Goal: Information Seeking & Learning: Learn about a topic

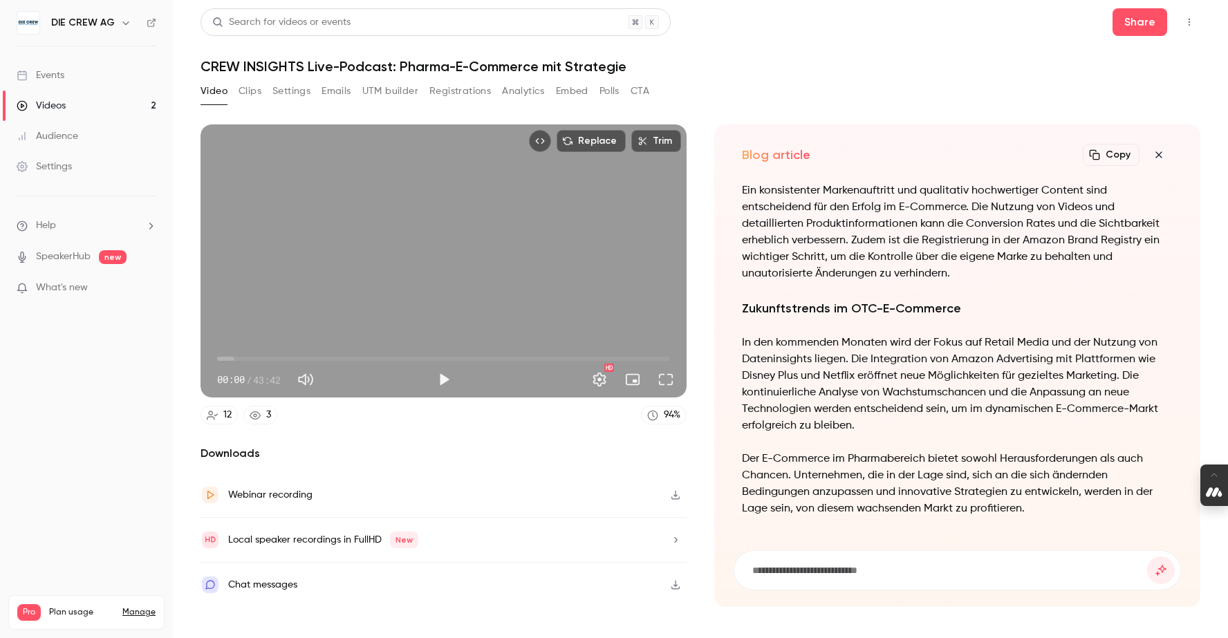
scroll to position [-641, 0]
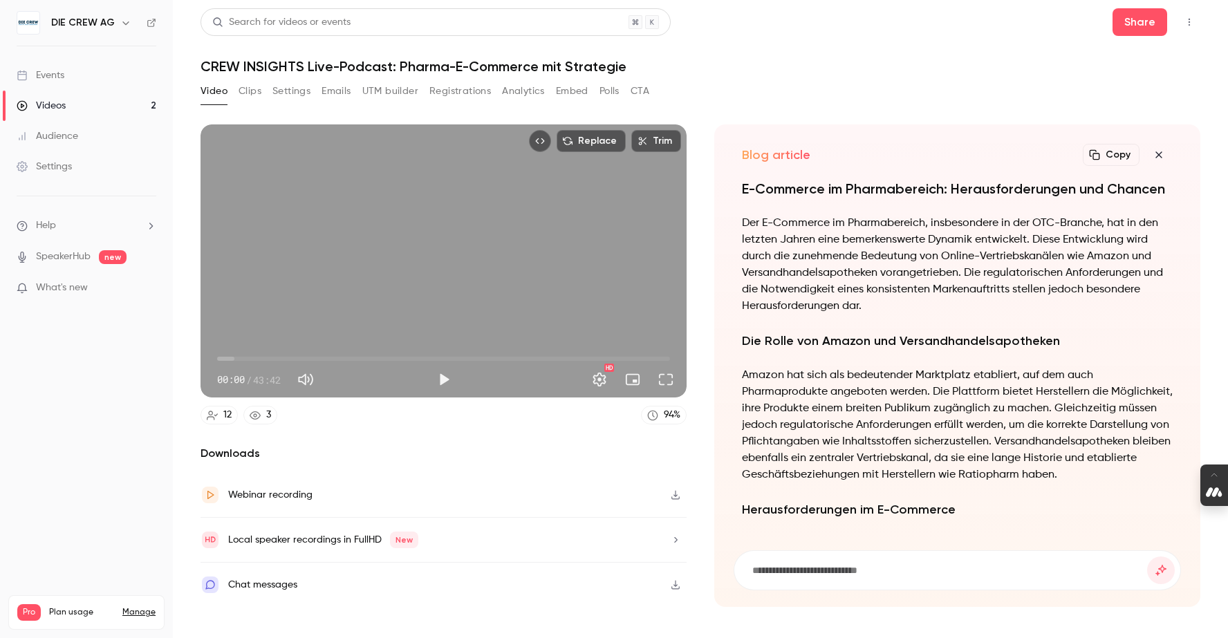
click at [1160, 153] on icon "button" at bounding box center [1158, 154] width 17 height 11
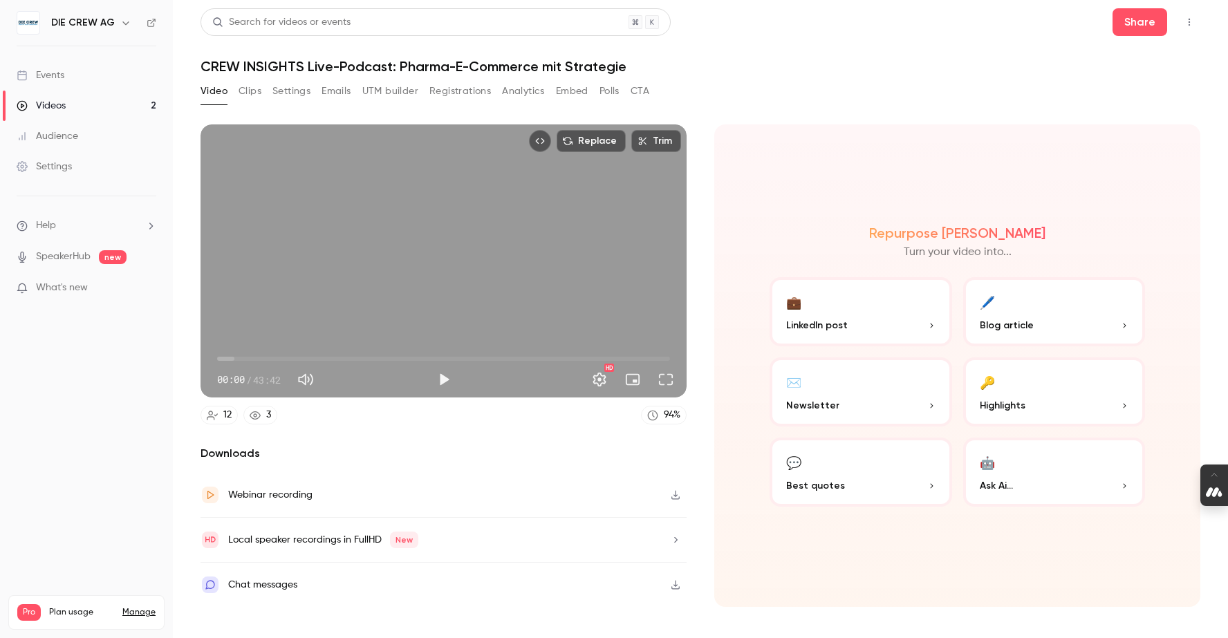
type input "*****"
click at [338, 356] on span "00:00" at bounding box center [443, 359] width 453 height 22
click at [863, 446] on button "💬 Best quotes" at bounding box center [860, 472] width 182 height 69
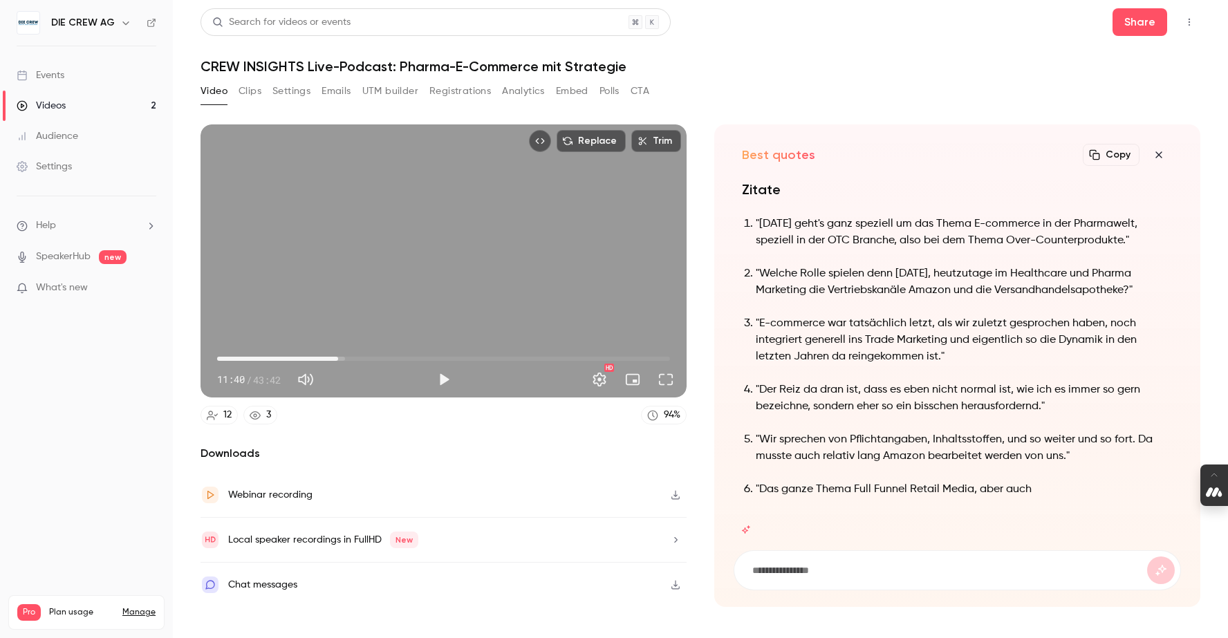
click at [1154, 152] on icon "button" at bounding box center [1158, 154] width 17 height 11
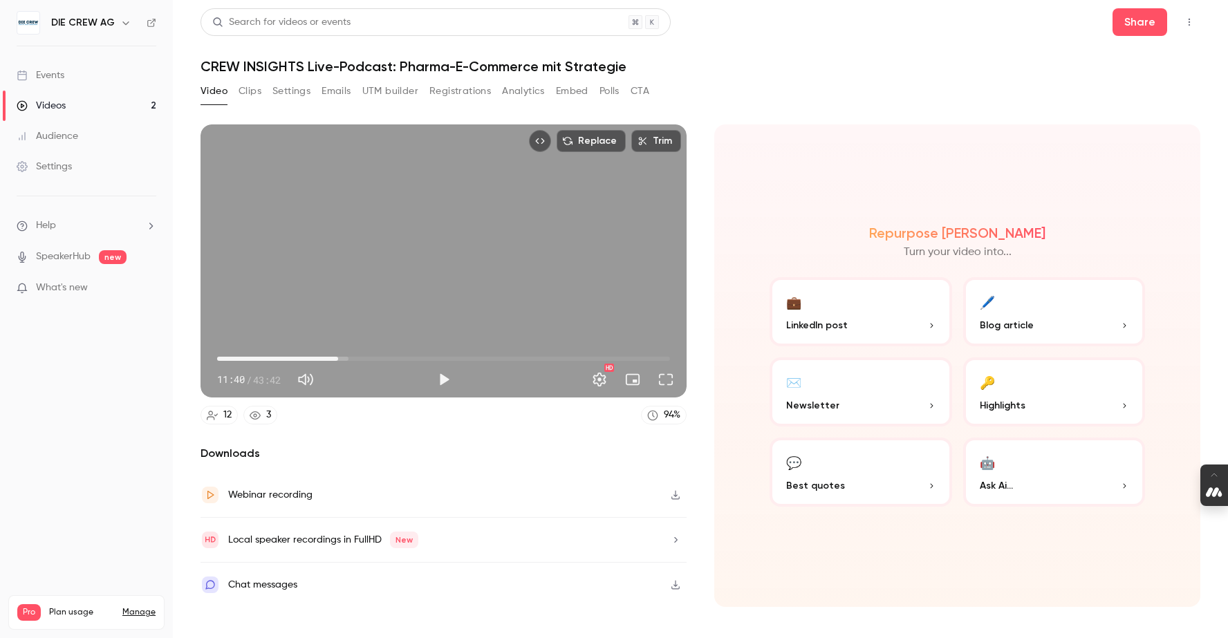
click at [825, 326] on span "LinkedIn post" at bounding box center [817, 325] width 62 height 15
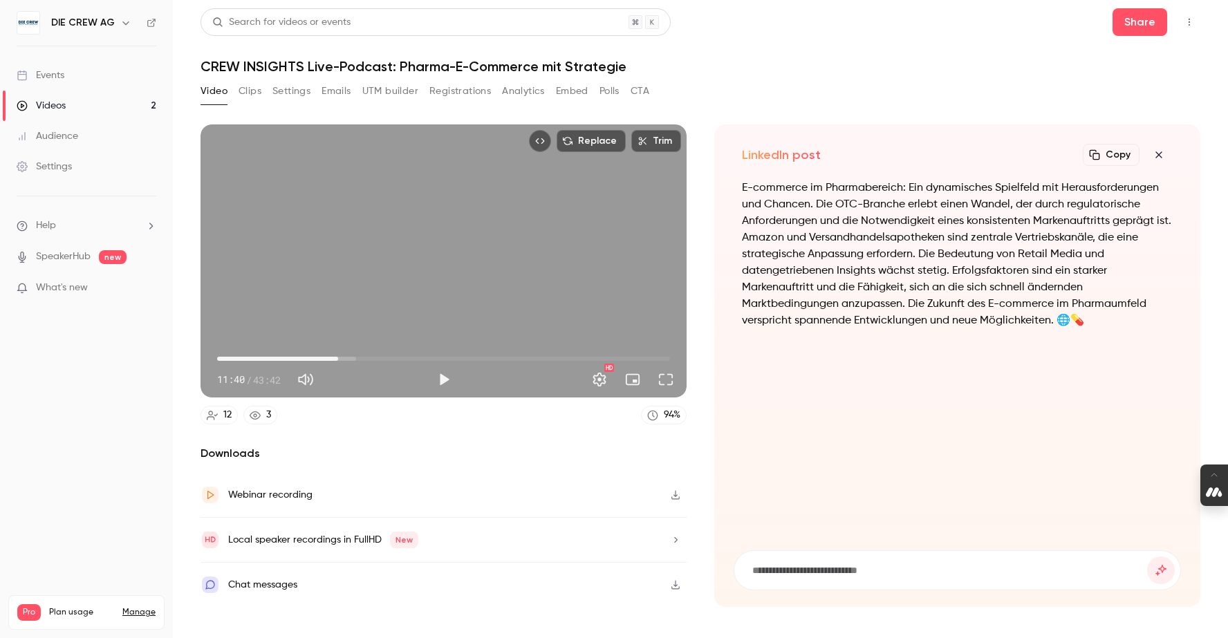
click at [251, 95] on button "Clips" at bounding box center [249, 91] width 23 height 22
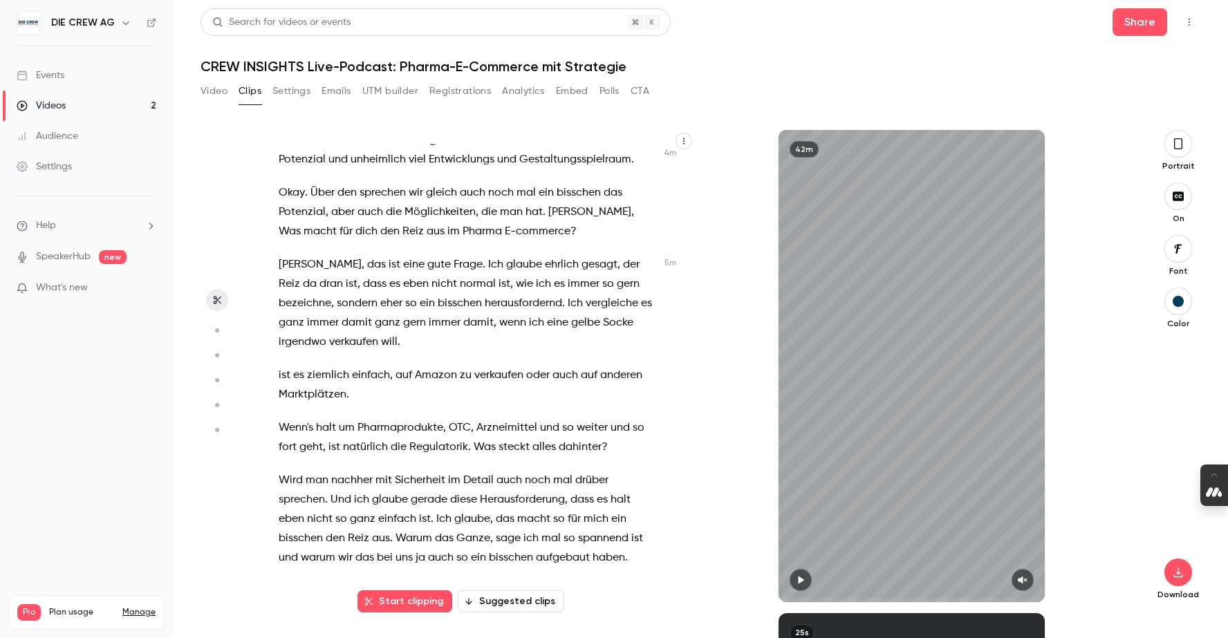
scroll to position [1240, 0]
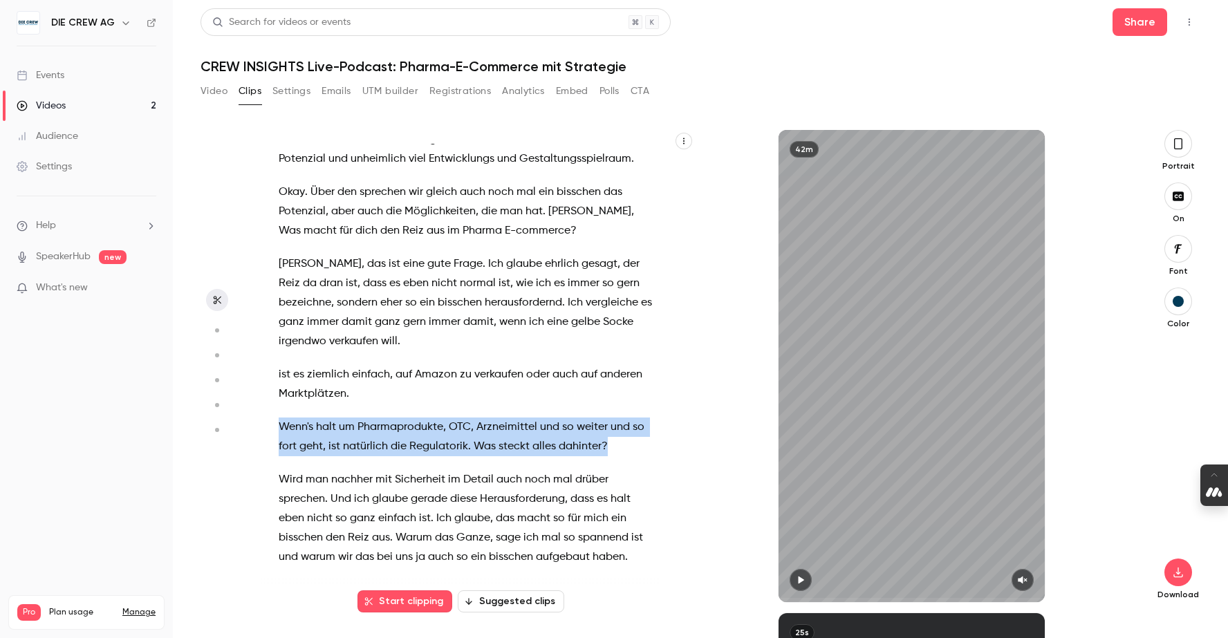
drag, startPoint x: 611, startPoint y: 404, endPoint x: 279, endPoint y: 392, distance: 332.7
click at [279, 418] on p "Wenn's halt um Pharmaprodukte , OTC , Arzneimittel und so weiter und so fort ge…" at bounding box center [468, 437] width 378 height 39
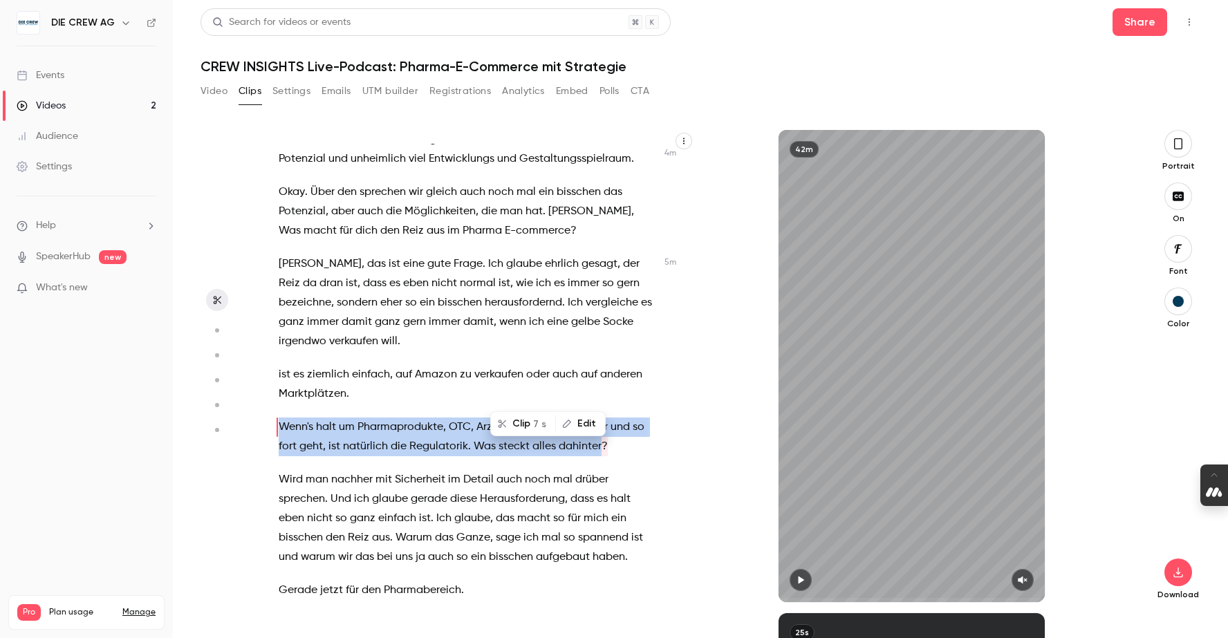
scroll to position [1256, 0]
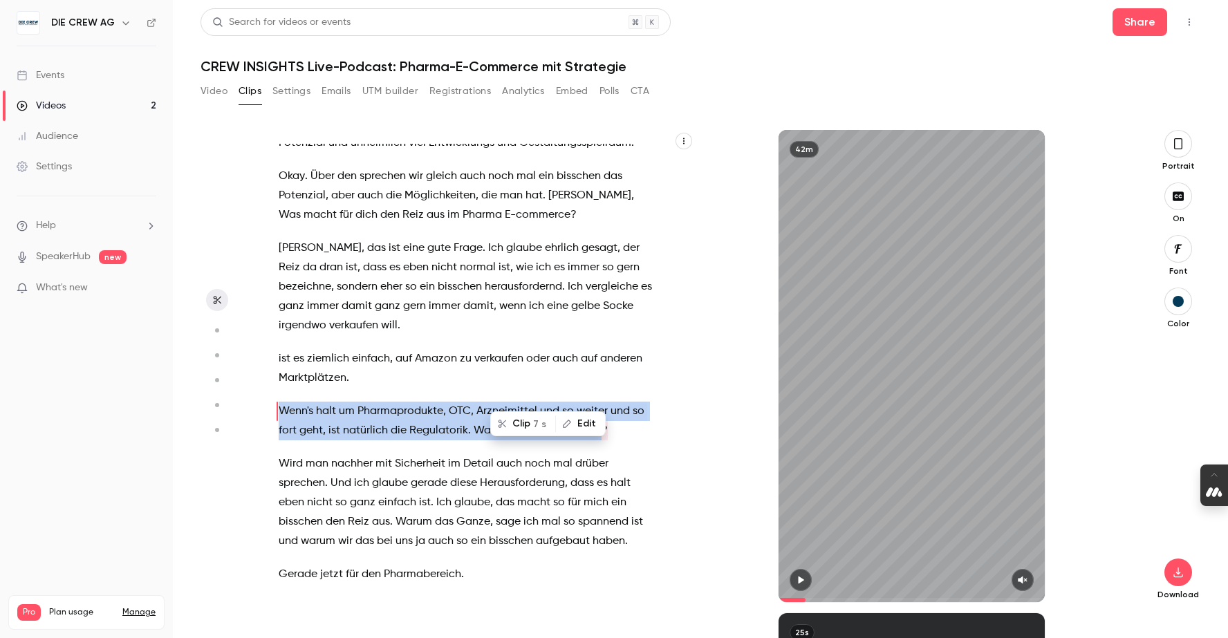
click at [803, 579] on icon "button" at bounding box center [800, 580] width 11 height 10
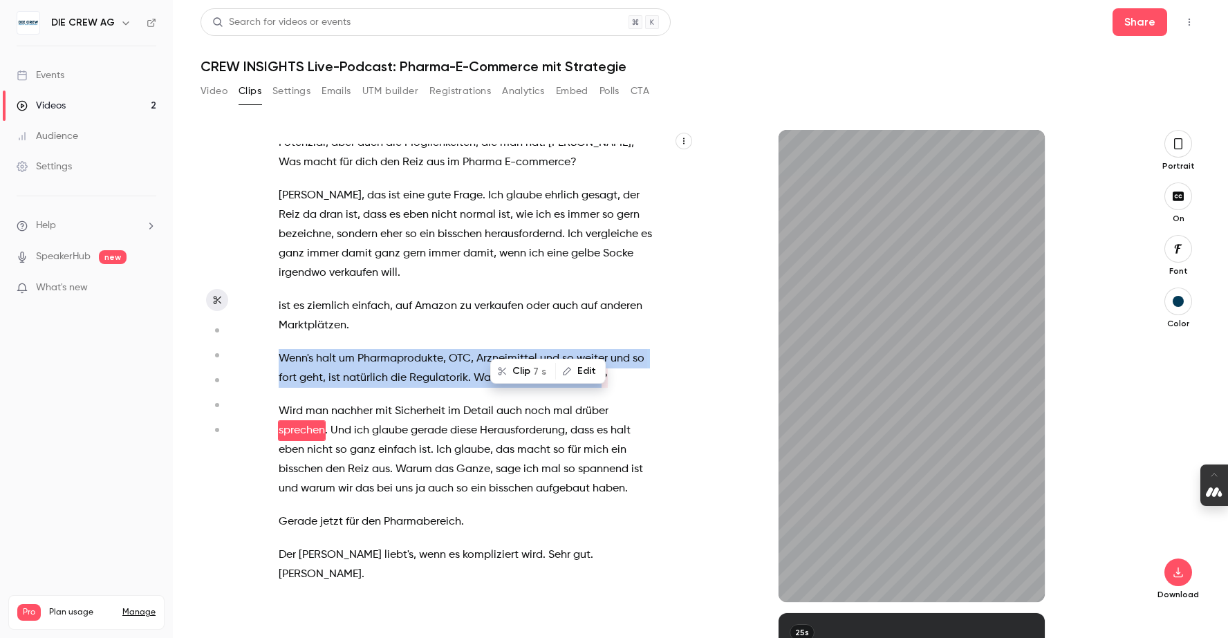
scroll to position [1328, 0]
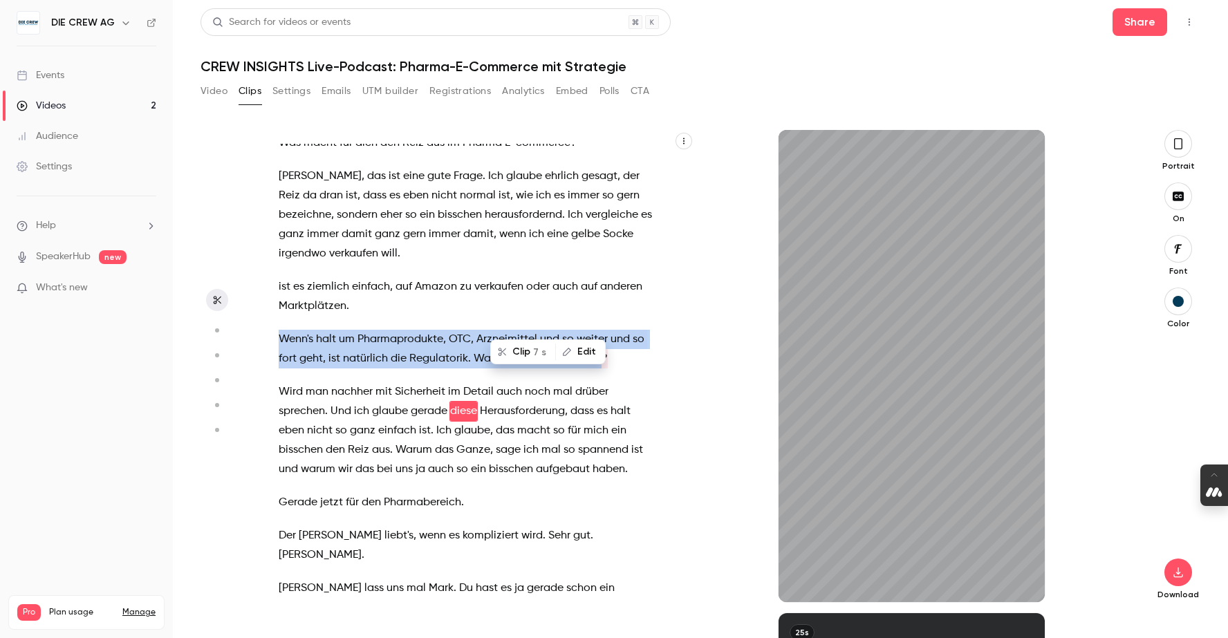
click at [424, 493] on span "Pharmabereich" at bounding box center [422, 502] width 77 height 19
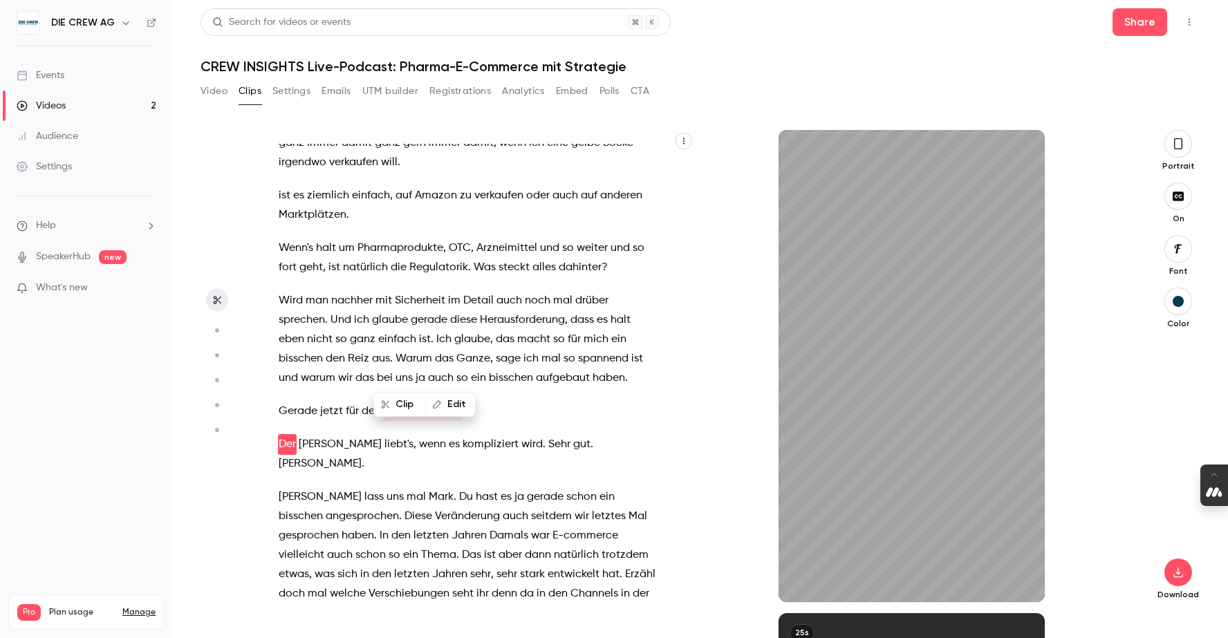
scroll to position [1452, 0]
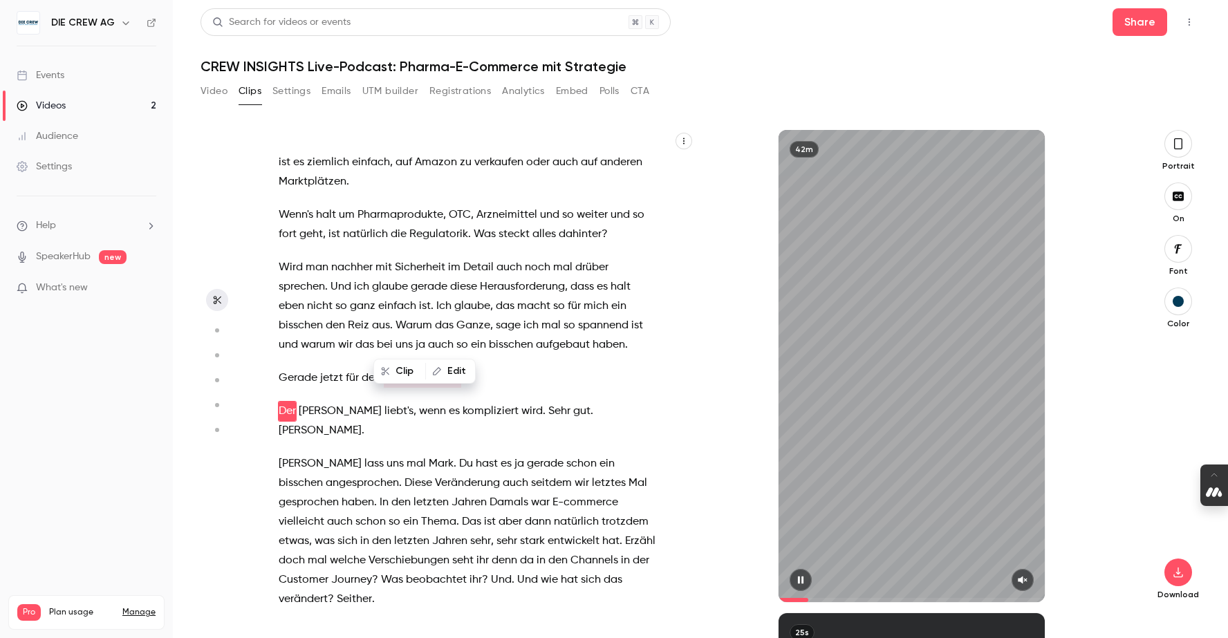
click at [795, 577] on icon "button" at bounding box center [800, 580] width 11 height 10
type input "***"
